Goal: Information Seeking & Learning: Learn about a topic

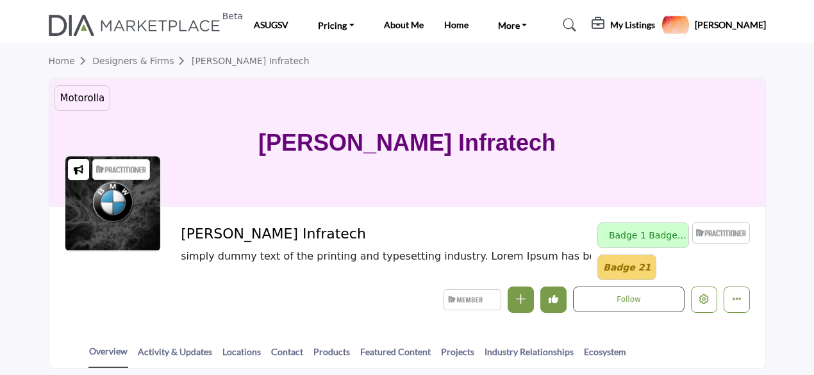
click at [704, 287] on button "Edit company" at bounding box center [704, 300] width 26 height 26
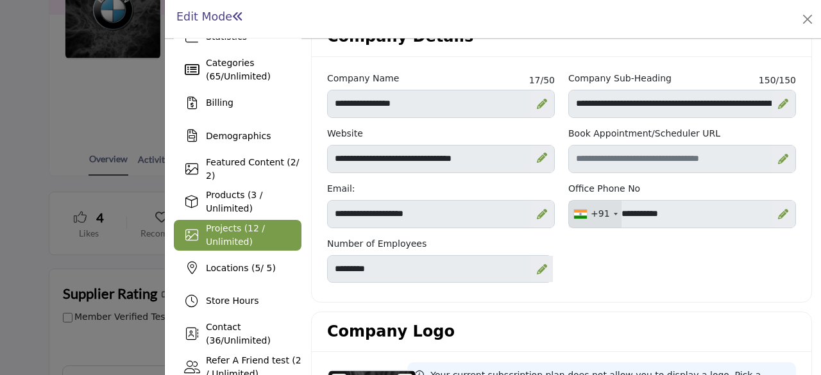
scroll to position [128, 0]
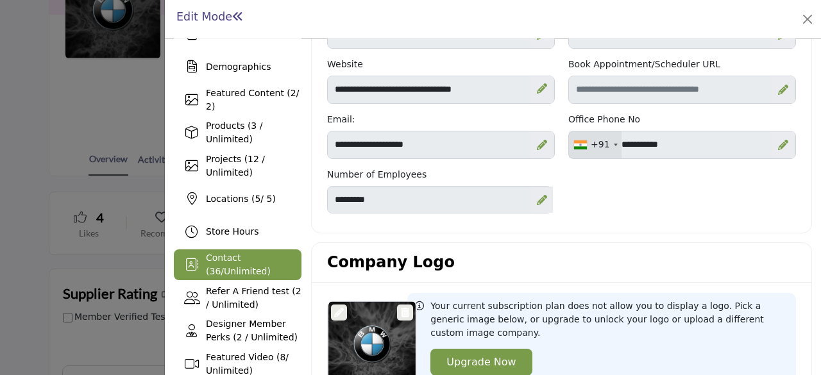
click at [251, 264] on div "Contact ( 36 / Unlimited )" at bounding box center [254, 264] width 96 height 27
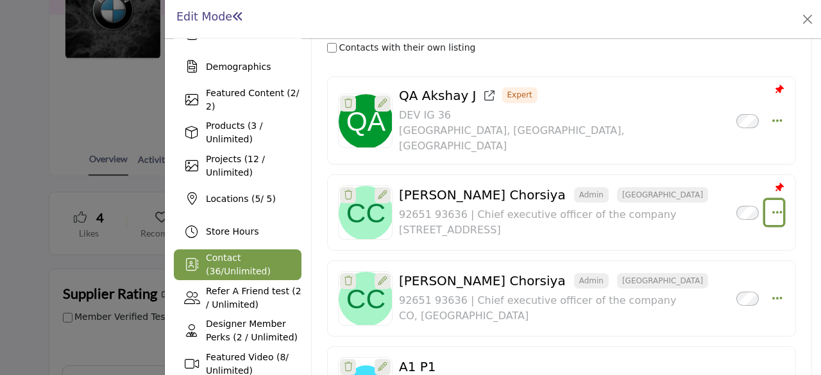
click at [772, 206] on icon "Select Droddown options" at bounding box center [777, 212] width 10 height 12
click at [776, 292] on icon "Select Droddown options" at bounding box center [777, 298] width 10 height 12
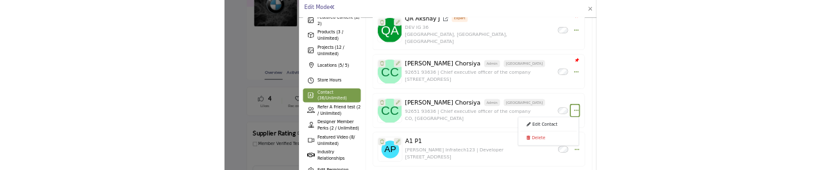
scroll to position [257, 0]
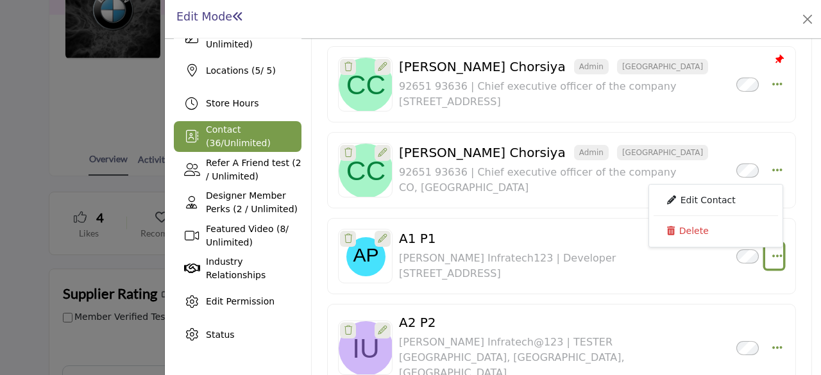
click at [772, 250] on icon "Select Droddown options" at bounding box center [777, 256] width 10 height 12
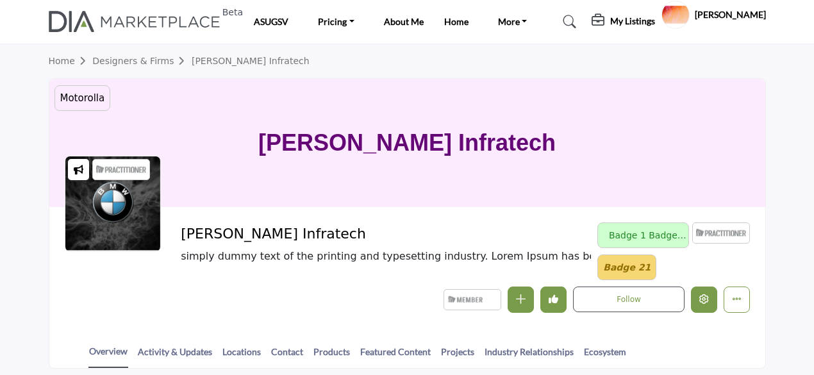
click at [707, 300] on icon "Edit company" at bounding box center [705, 299] width 10 height 10
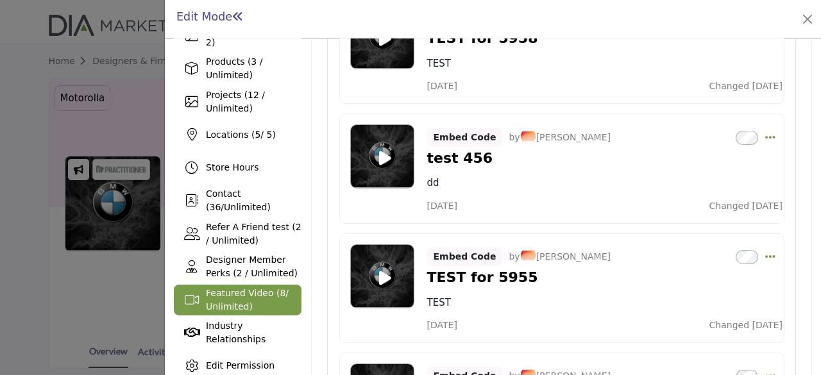
scroll to position [64, 0]
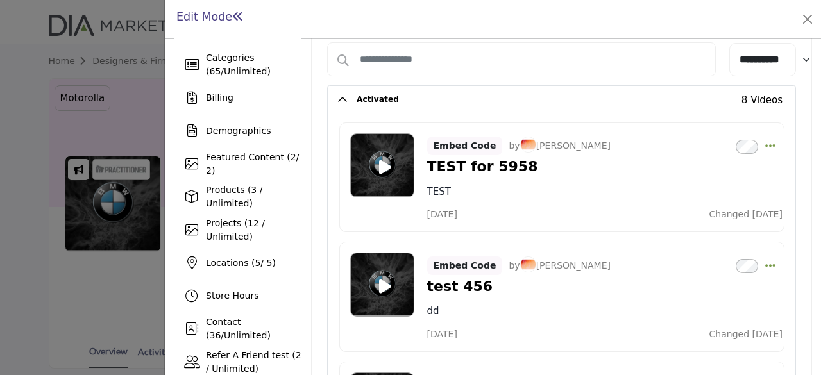
click at [382, 155] on div at bounding box center [382, 165] width 64 height 64
click at [380, 161] on icon at bounding box center [385, 167] width 12 height 16
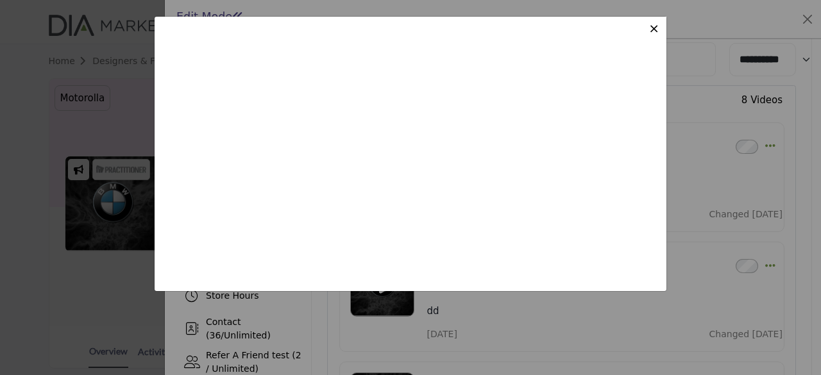
click at [657, 27] on span "×" at bounding box center [653, 28] width 11 height 15
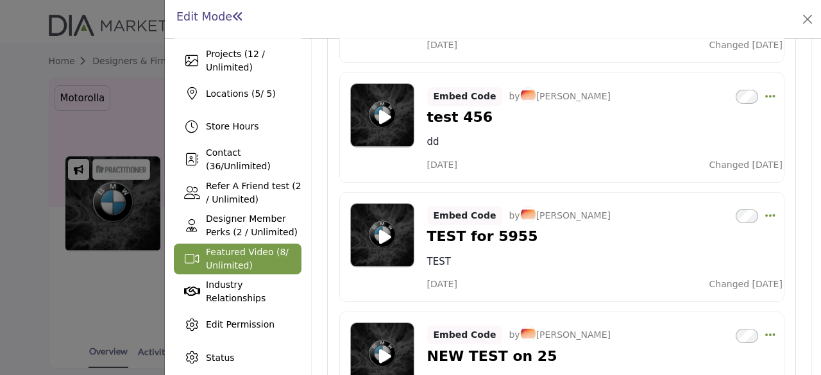
scroll to position [257, 0]
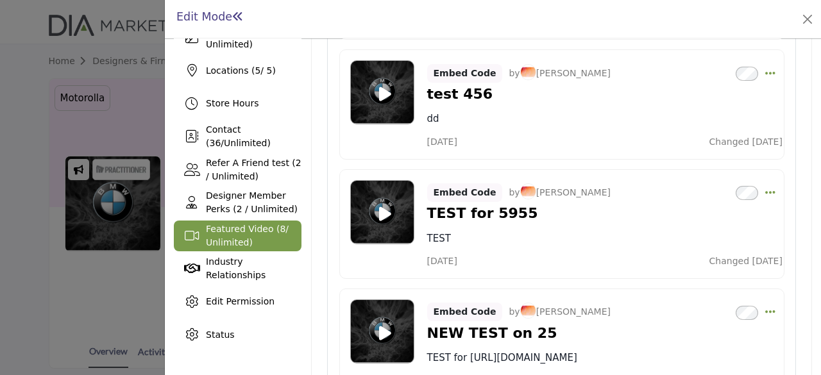
click at [386, 90] on icon at bounding box center [385, 94] width 12 height 16
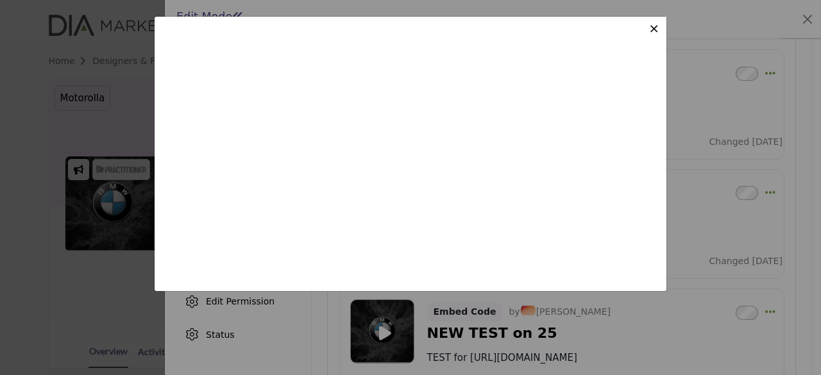
click at [656, 29] on span "×" at bounding box center [653, 28] width 11 height 15
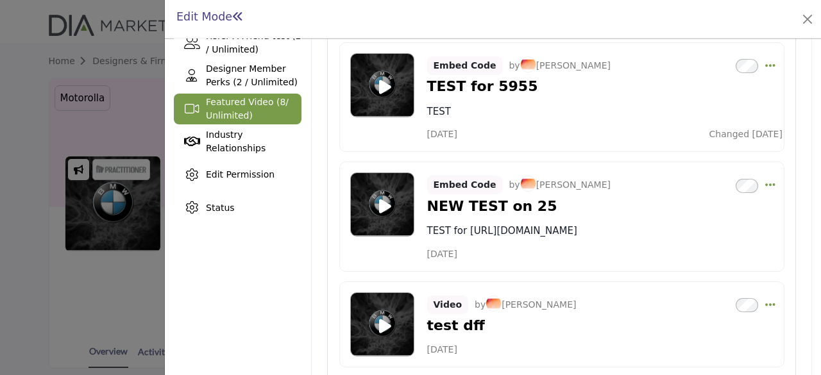
scroll to position [385, 0]
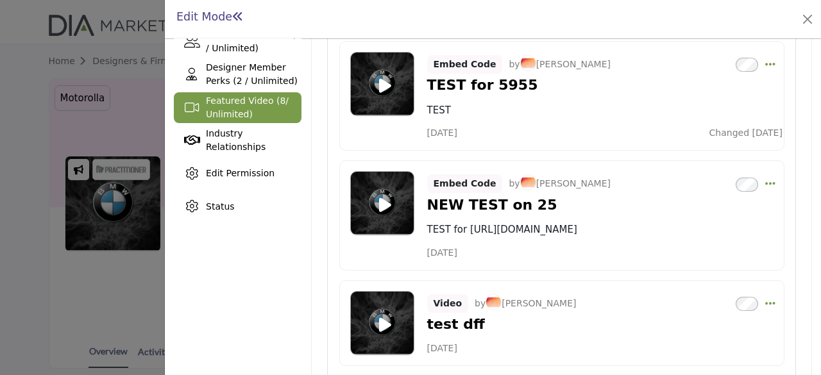
click at [260, 251] on div "Overview Statistics Categories ( 65 / Unlimited ) Billing Demographics 2 / 2) 5" at bounding box center [238, 216] width 128 height 1107
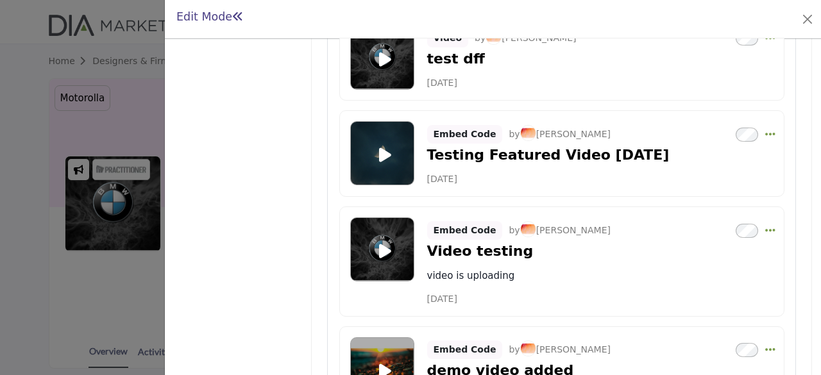
scroll to position [521, 0]
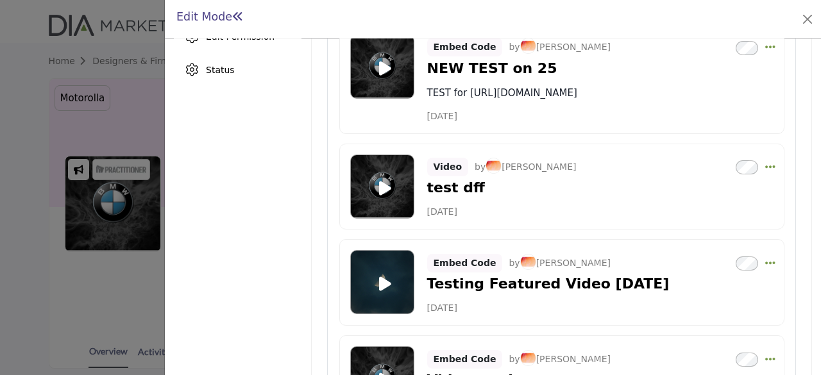
click at [380, 185] on icon at bounding box center [385, 188] width 12 height 16
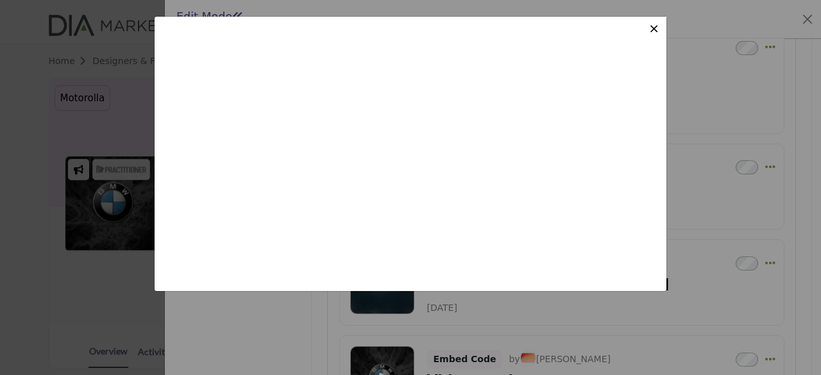
click at [655, 29] on span "×" at bounding box center [653, 28] width 11 height 15
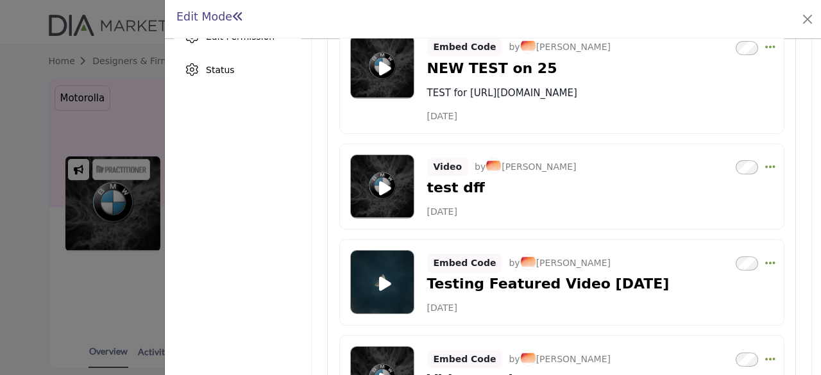
click at [385, 188] on icon at bounding box center [385, 188] width 12 height 16
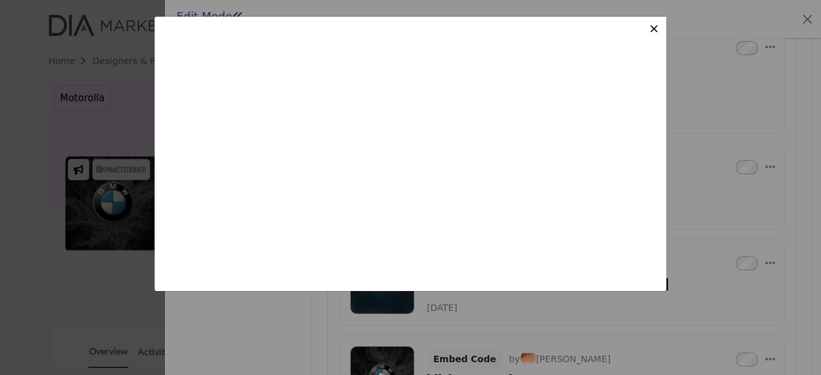
click at [655, 29] on span "×" at bounding box center [653, 28] width 11 height 15
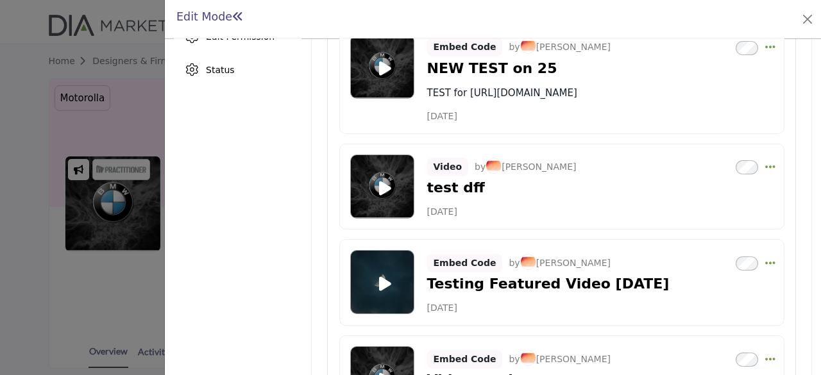
click at [382, 65] on icon at bounding box center [385, 68] width 12 height 16
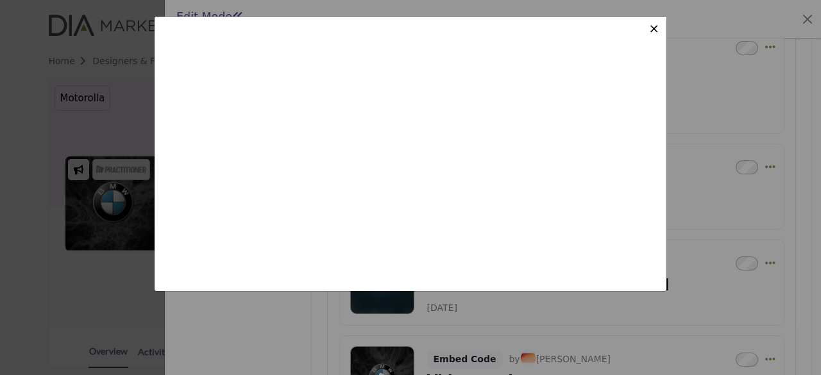
click at [658, 25] on span "×" at bounding box center [653, 28] width 11 height 15
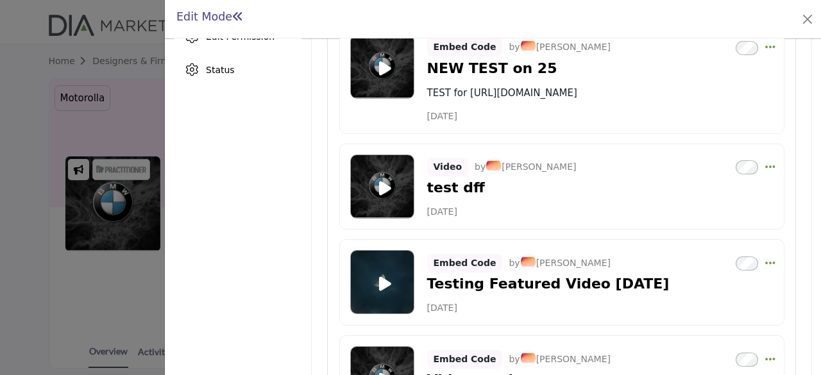
click at [658, 25] on div "Edit Mode You are now opted into the directory. Your listing is now Active." at bounding box center [493, 19] width 638 height 20
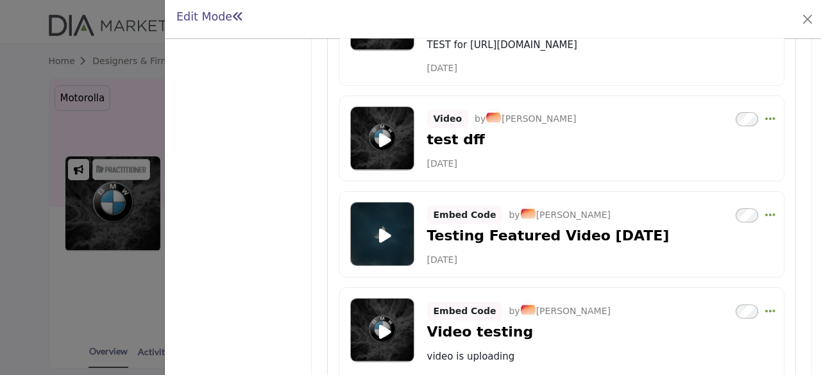
scroll to position [585, 0]
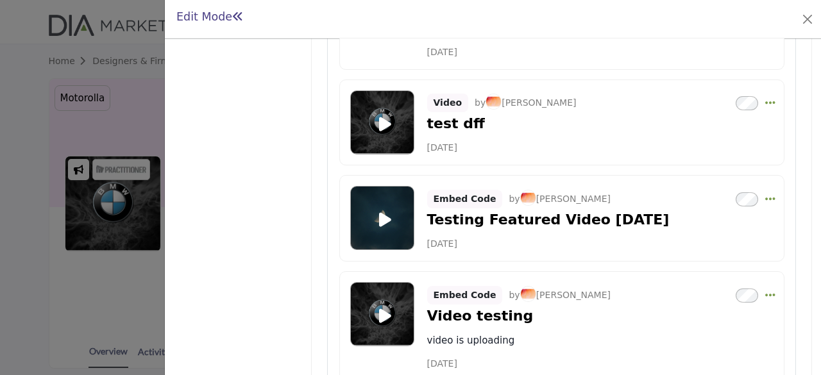
click at [379, 212] on icon at bounding box center [385, 220] width 12 height 16
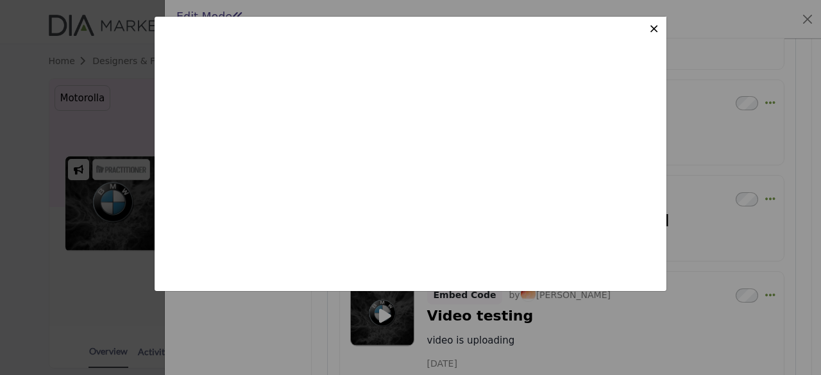
click at [655, 31] on span "×" at bounding box center [653, 28] width 11 height 15
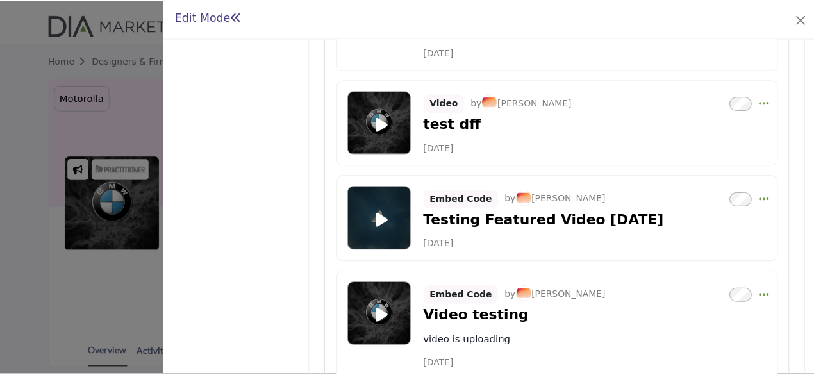
scroll to position [329, 0]
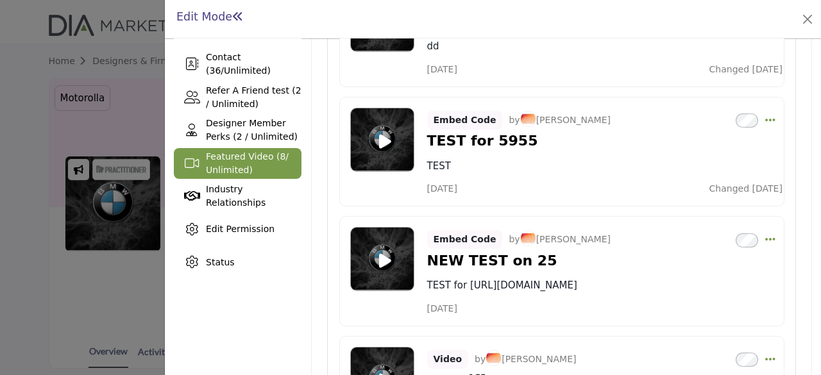
click at [26, 168] on div at bounding box center [410, 187] width 821 height 375
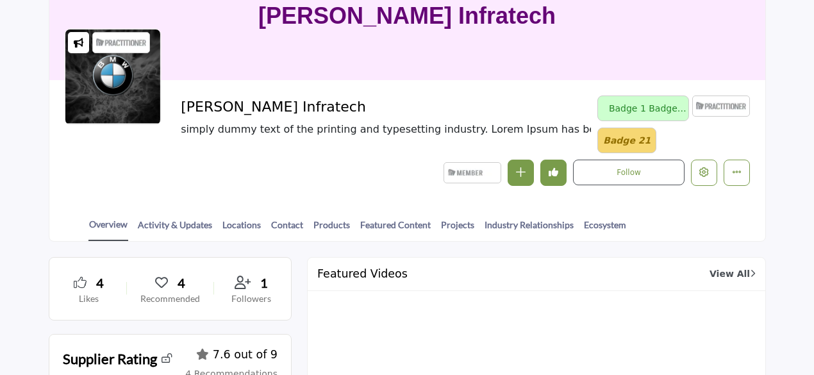
scroll to position [128, 0]
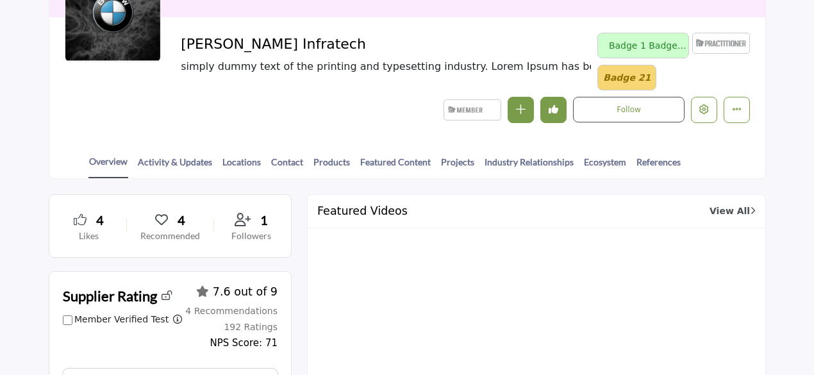
scroll to position [192, 0]
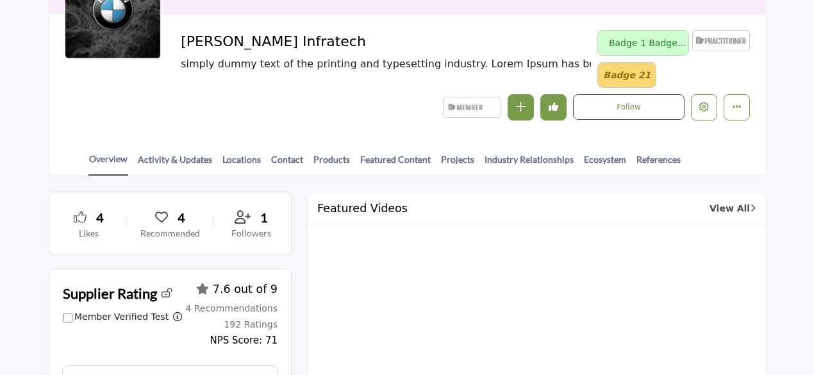
click at [286, 352] on div "Supplier Rating You are logged in as a member and therefore, this filter is unl…" at bounding box center [170, 315] width 242 height 93
click at [285, 155] on link "Contact" at bounding box center [287, 164] width 33 height 22
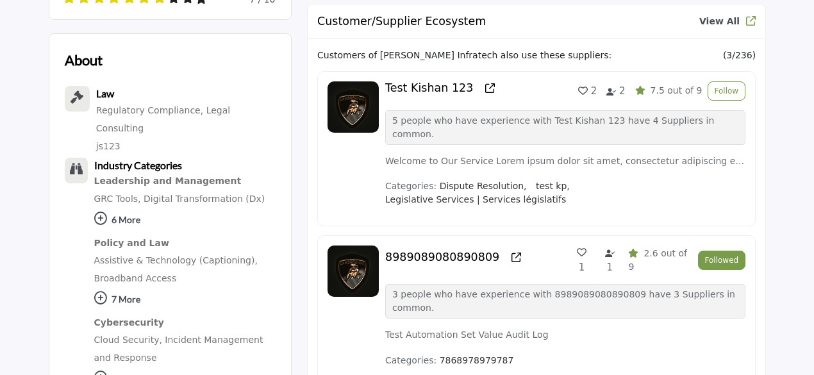
scroll to position [898, 0]
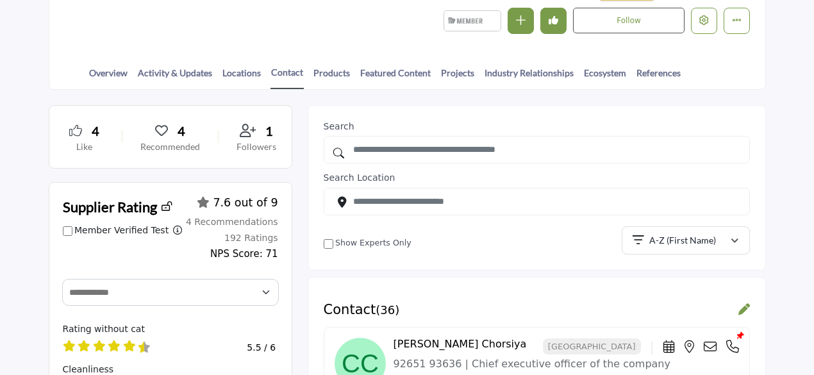
scroll to position [257, 0]
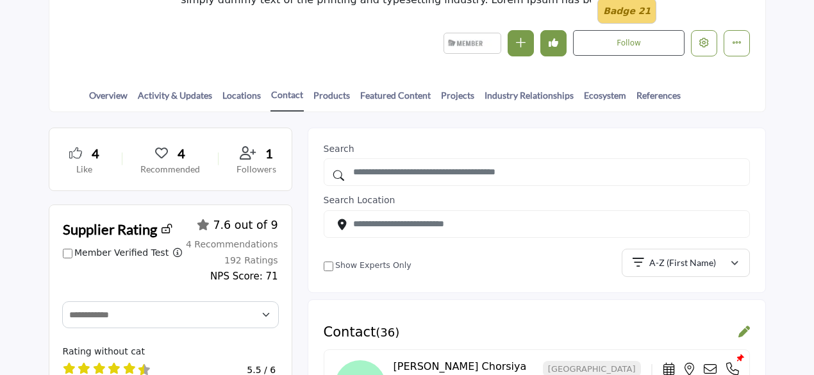
click at [657, 94] on link "References" at bounding box center [659, 99] width 46 height 22
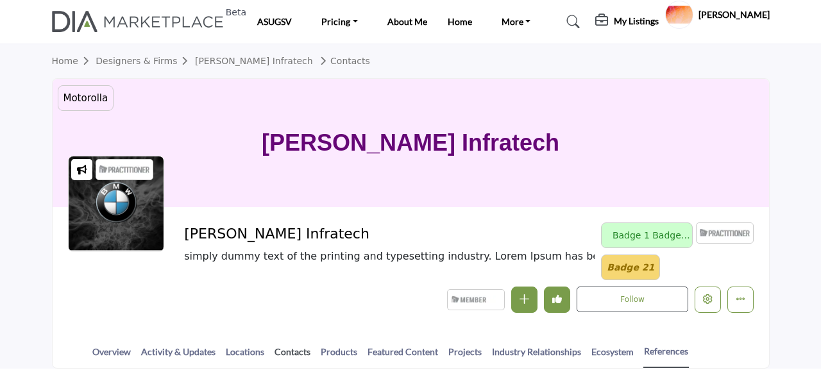
click at [295, 351] on link "Contacts" at bounding box center [292, 356] width 37 height 22
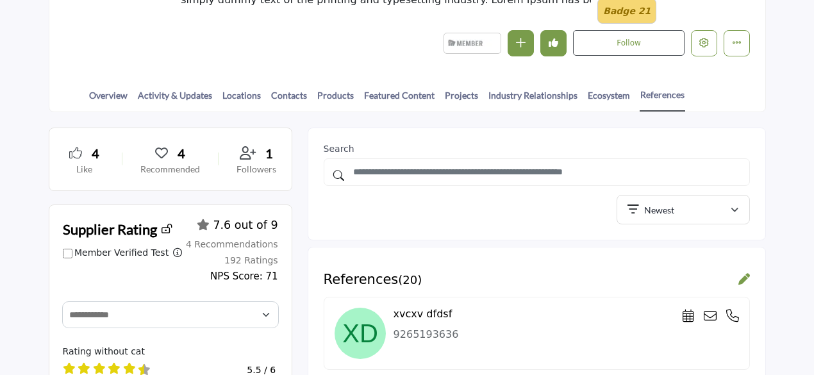
scroll to position [128, 0]
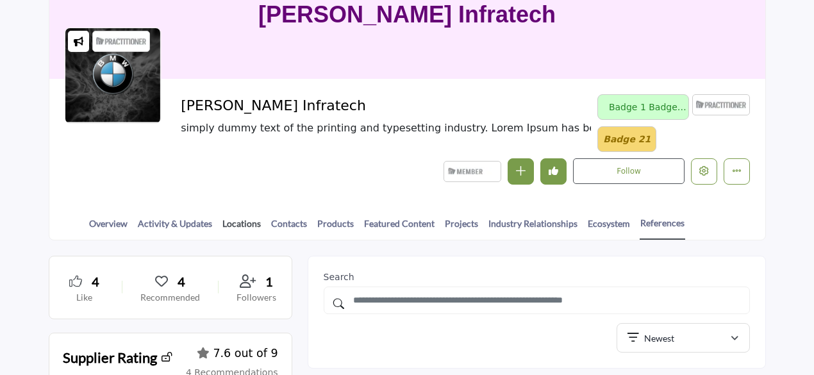
click at [235, 221] on link "Locations" at bounding box center [242, 228] width 40 height 22
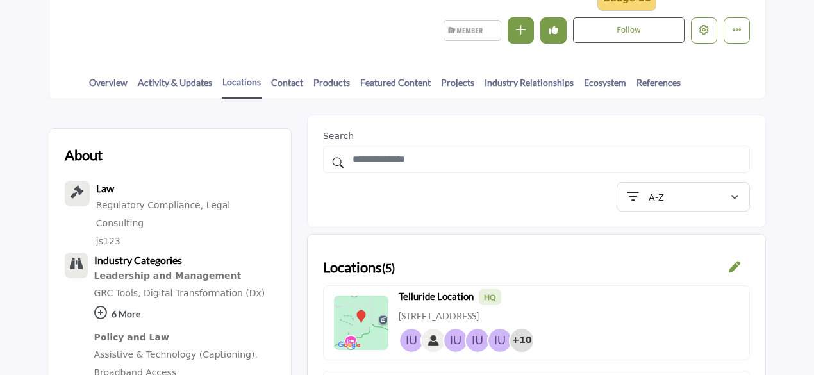
scroll to position [321, 0]
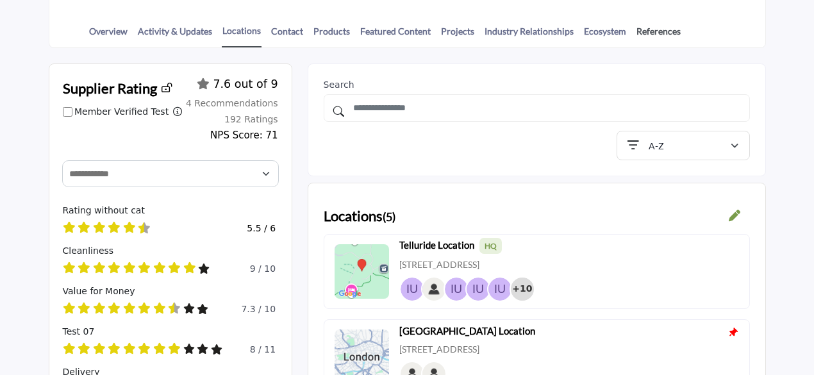
click at [641, 29] on link "References" at bounding box center [659, 35] width 46 height 22
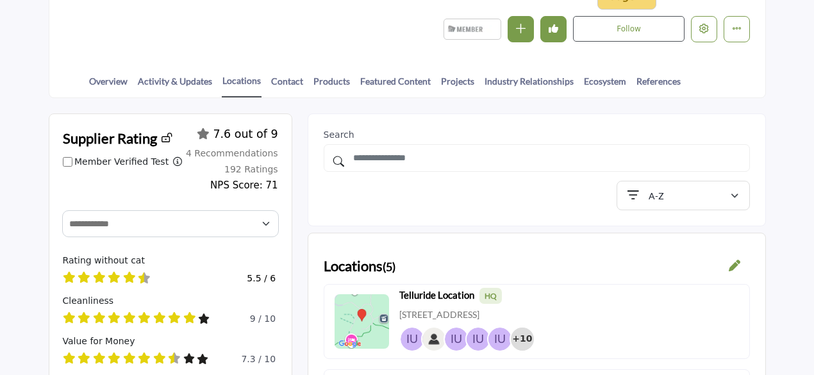
scroll to position [257, 0]
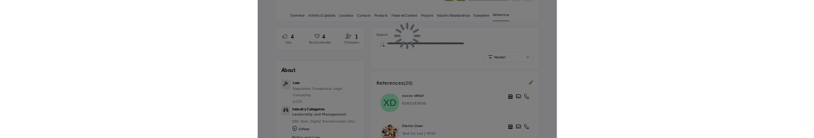
scroll to position [385, 0]
